Goal: Find specific page/section: Find specific page/section

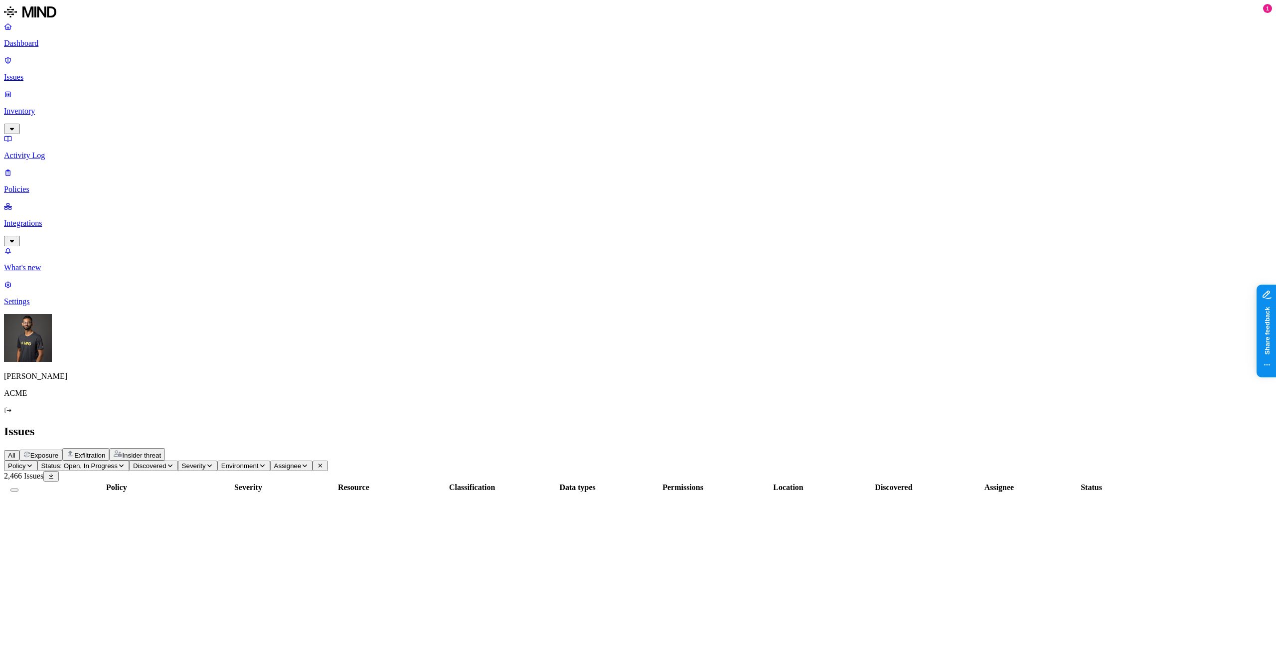
click at [640, 425] on div "Issues" at bounding box center [638, 431] width 1268 height 13
click at [88, 107] on p "Inventory" at bounding box center [638, 111] width 1268 height 9
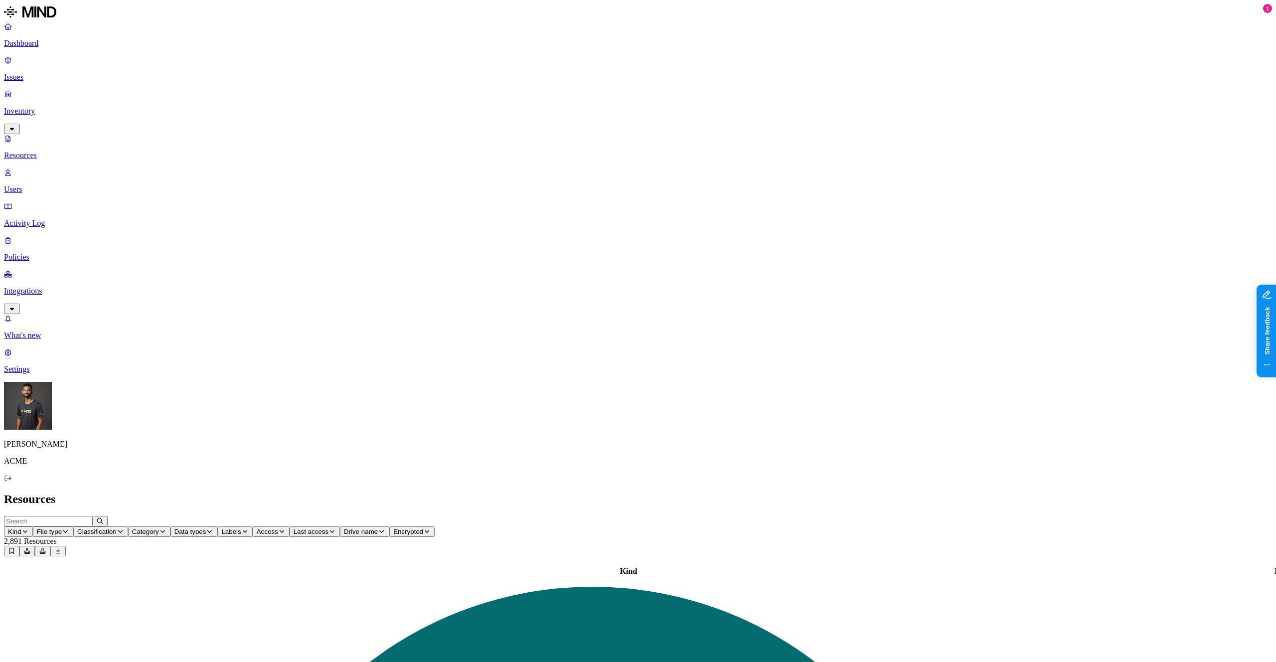
click at [290, 526] on button "Access" at bounding box center [271, 531] width 37 height 10
click at [505, 141] on span "Public" at bounding box center [503, 145] width 20 height 8
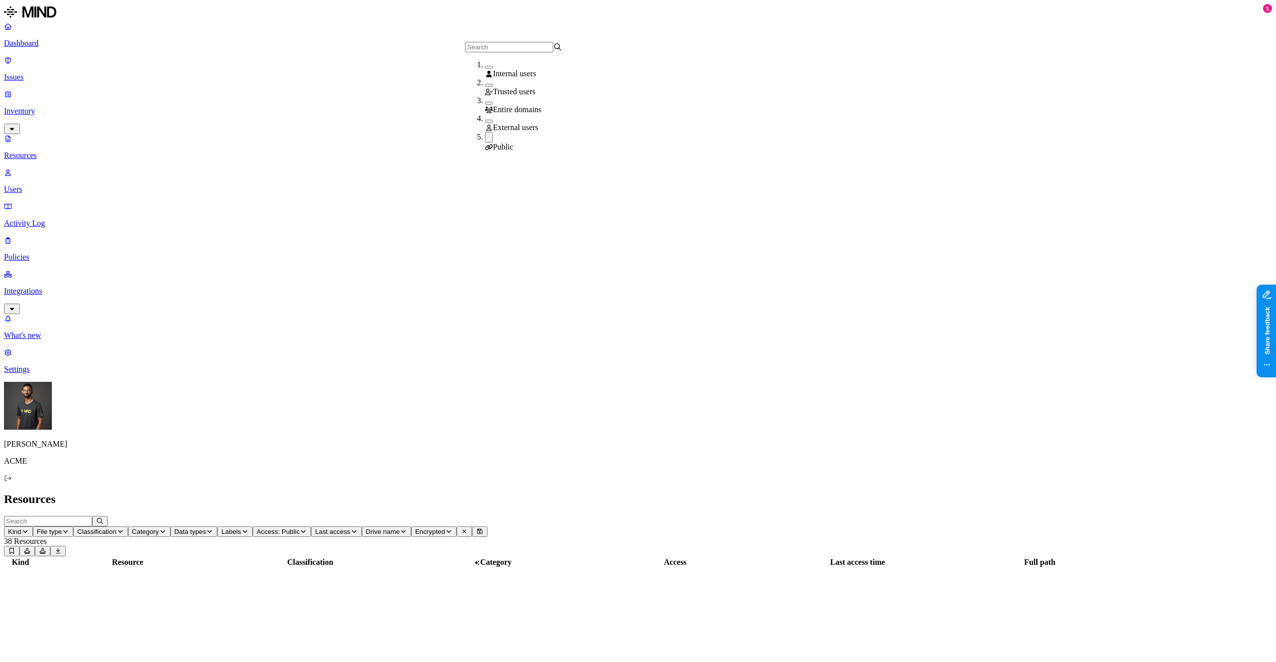
click at [743, 492] on h2 "Resources" at bounding box center [638, 498] width 1268 height 13
